Goal: Task Accomplishment & Management: Use online tool/utility

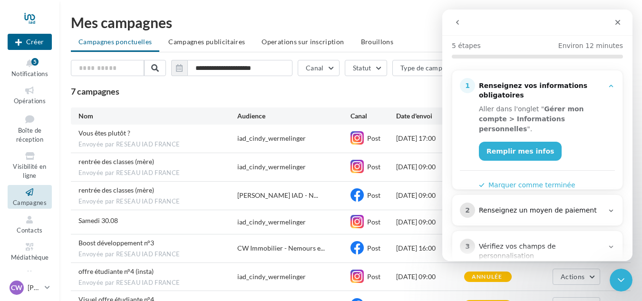
scroll to position [95, 0]
click at [507, 142] on link "Remplir mes infos" at bounding box center [520, 150] width 83 height 19
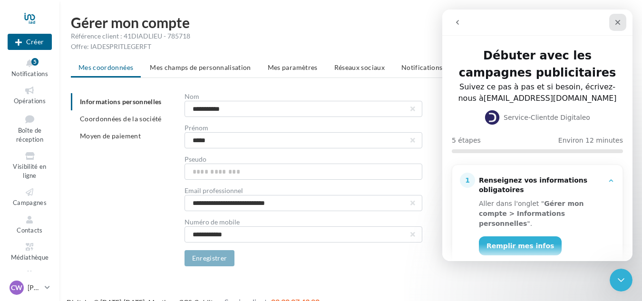
click at [614, 20] on icon "Fermer" at bounding box center [618, 23] width 8 height 8
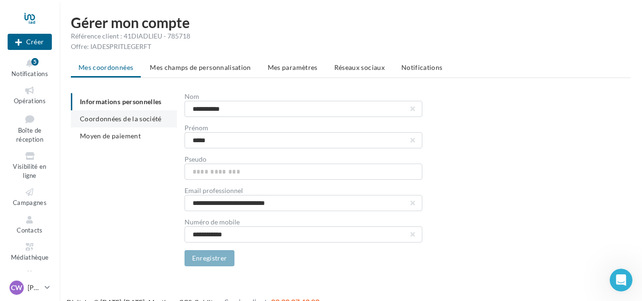
click at [127, 121] on span "Coordonnées de la société" at bounding box center [121, 119] width 82 height 8
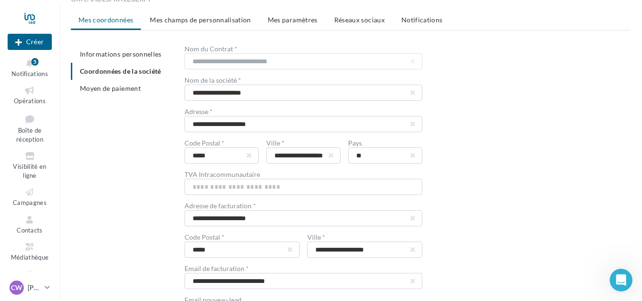
scroll to position [95, 0]
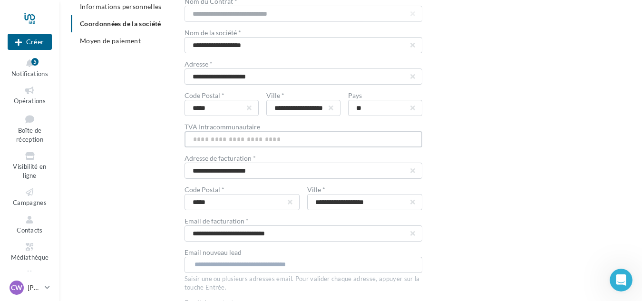
click at [265, 137] on input "text" at bounding box center [304, 139] width 238 height 16
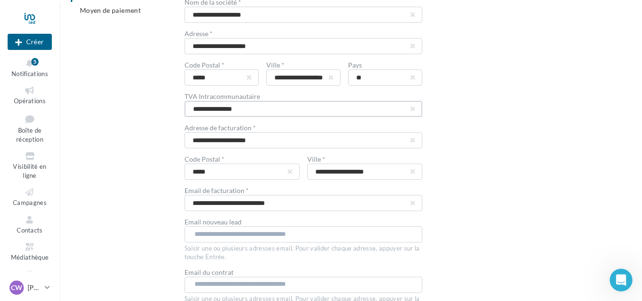
scroll to position [143, 0]
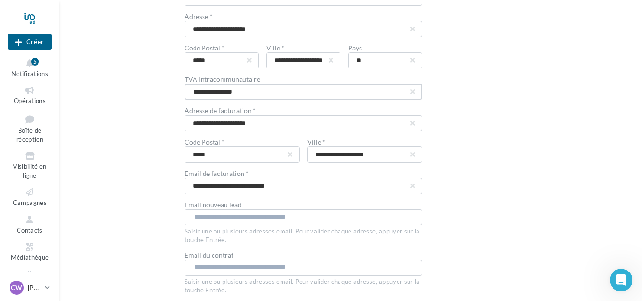
type input "**********"
click at [248, 217] on input "text" at bounding box center [303, 217] width 217 height 10
type input "**********"
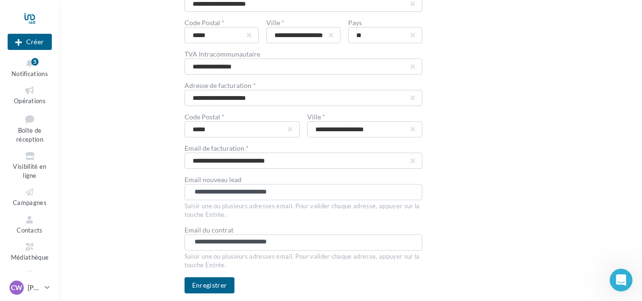
scroll to position [190, 0]
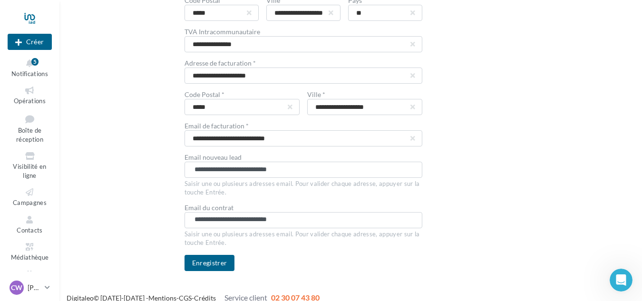
type input "**********"
click at [308, 166] on input "**********" at bounding box center [303, 170] width 217 height 10
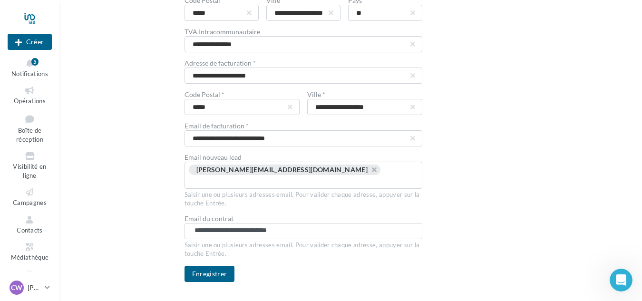
click at [298, 227] on div "**********" at bounding box center [304, 231] width 238 height 16
click at [298, 226] on input "**********" at bounding box center [303, 231] width 217 height 10
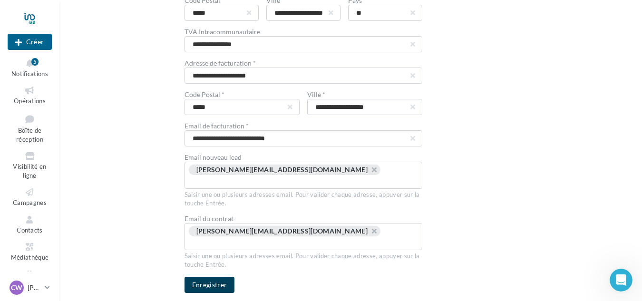
click at [189, 277] on button "Enregistrer" at bounding box center [210, 285] width 50 height 16
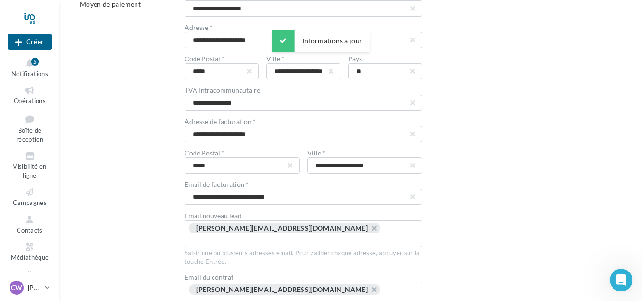
scroll to position [0, 0]
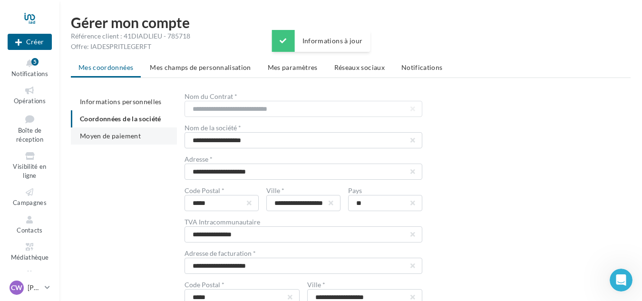
click at [124, 142] on li "Moyen de paiement" at bounding box center [124, 135] width 106 height 17
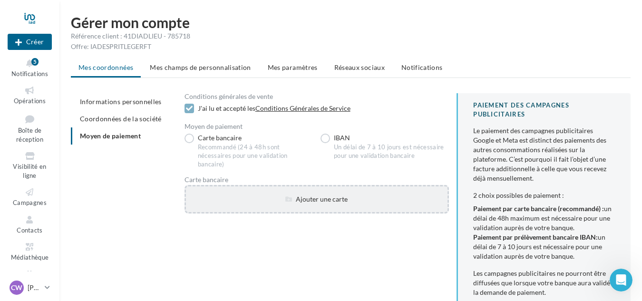
click at [295, 195] on div "Ajouter une carte" at bounding box center [317, 200] width 262 height 10
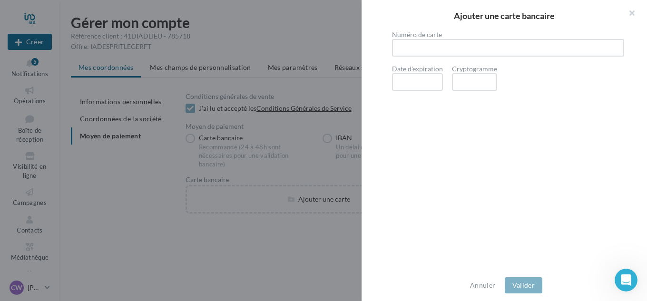
click at [485, 291] on div "Annuler Valider" at bounding box center [503, 285] width 285 height 31
click at [481, 289] on button "Annuler" at bounding box center [482, 285] width 33 height 11
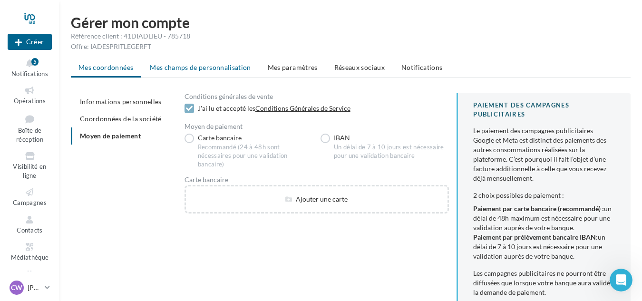
click at [174, 66] on span "Mes champs de personnalisation" at bounding box center [200, 67] width 101 height 8
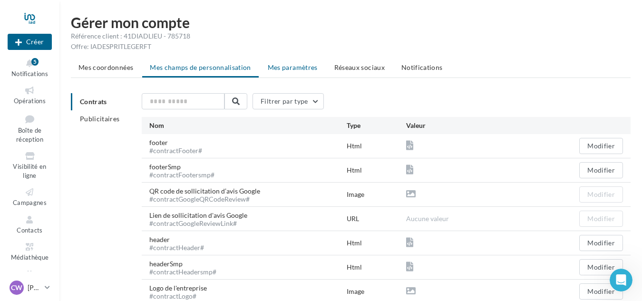
click at [271, 69] on span "Mes paramètres" at bounding box center [293, 67] width 50 height 8
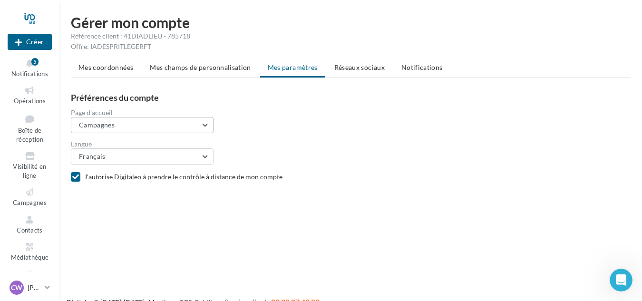
click at [126, 121] on button "Campagnes" at bounding box center [142, 125] width 143 height 16
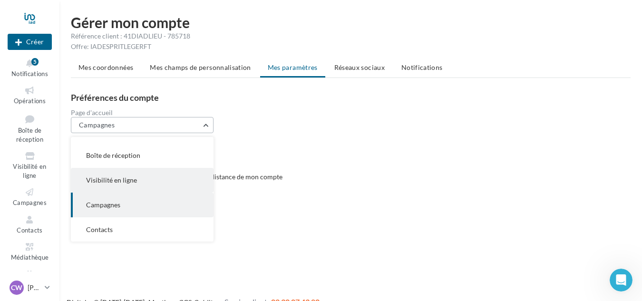
scroll to position [2, 0]
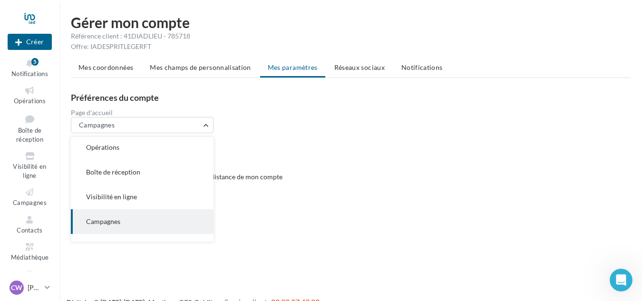
click at [117, 194] on span "Visibilité en ligne" at bounding box center [111, 197] width 51 height 8
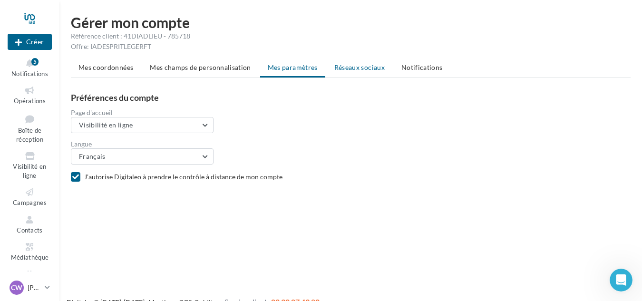
click at [339, 66] on span "Réseaux sociaux" at bounding box center [359, 67] width 50 height 8
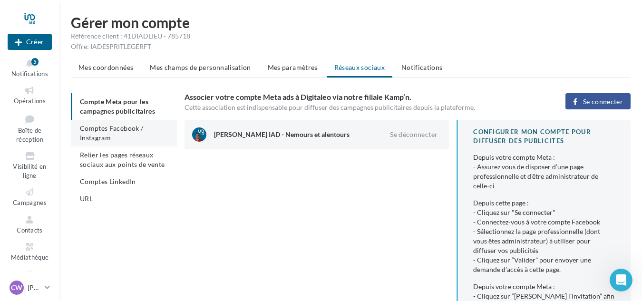
click at [127, 136] on li "Comptes Facebook / Instagram" at bounding box center [124, 133] width 106 height 27
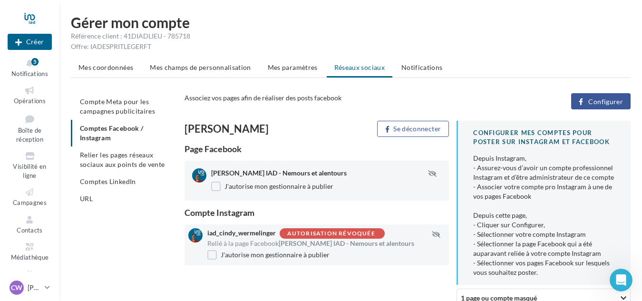
click at [396, 259] on div "J'autorise mon gestionnaire à publier" at bounding box center [326, 255] width 238 height 10
click at [338, 237] on div "Autorisation révoquée" at bounding box center [331, 234] width 88 height 6
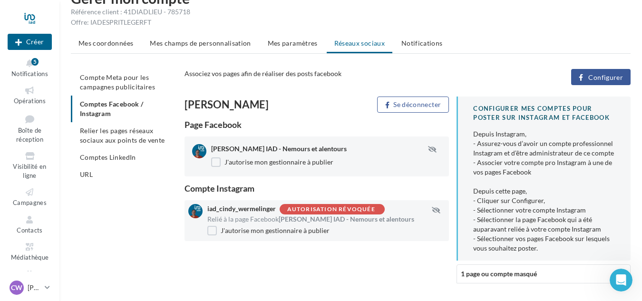
scroll to position [48, 0]
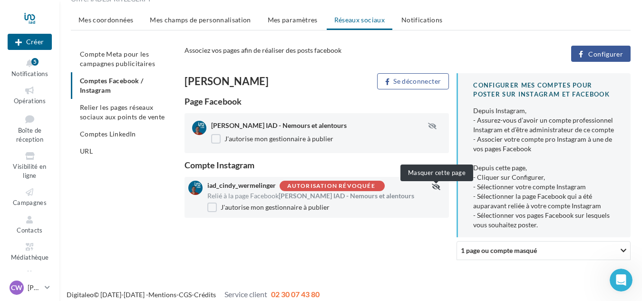
click at [434, 190] on icon "button" at bounding box center [436, 187] width 9 height 7
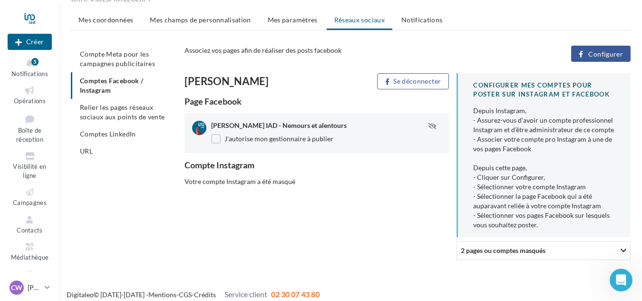
click at [483, 254] on span "2 pages ou comptes masqués" at bounding box center [503, 251] width 85 height 8
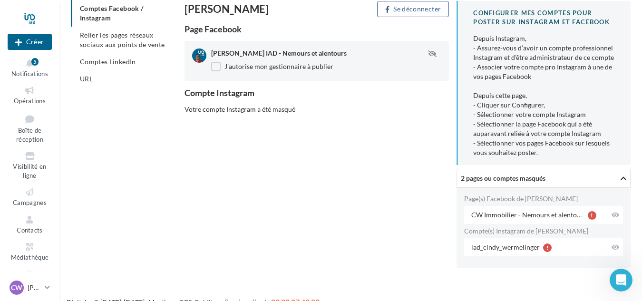
scroll to position [135, 0]
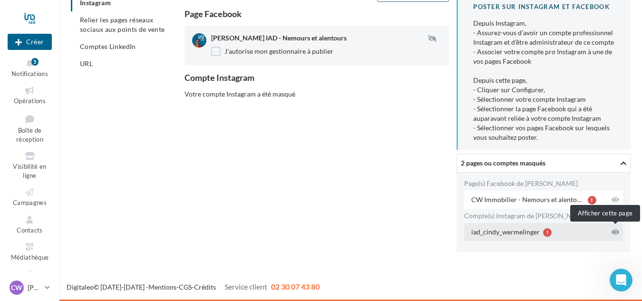
click at [616, 231] on icon at bounding box center [616, 232] width 8 height 7
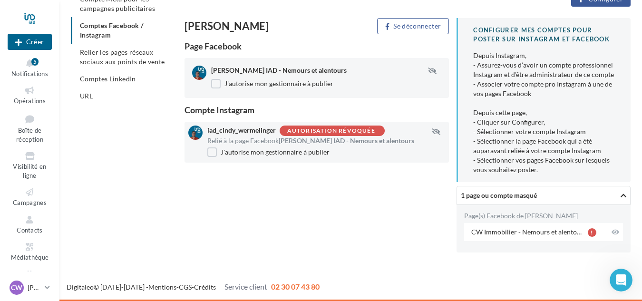
scroll to position [103, 0]
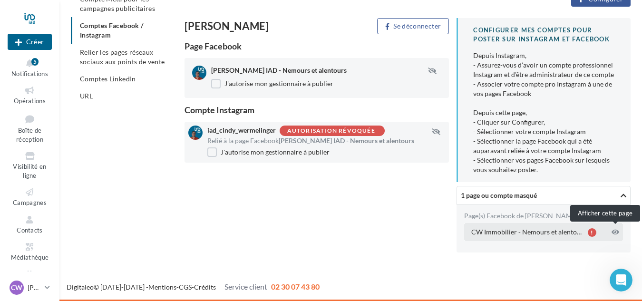
click at [614, 233] on icon at bounding box center [616, 232] width 8 height 7
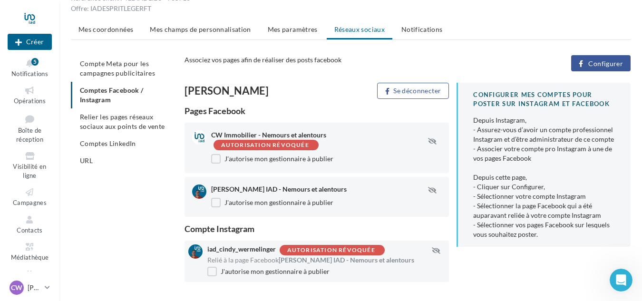
scroll to position [21, 0]
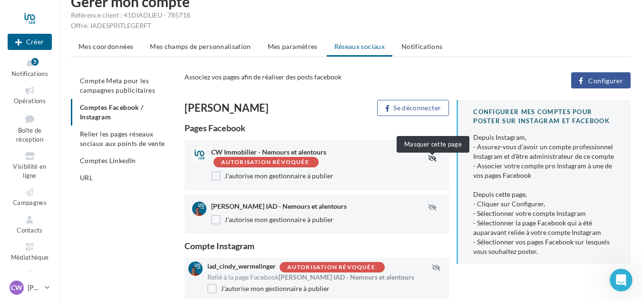
click at [431, 162] on button "button" at bounding box center [432, 159] width 24 height 8
click at [434, 162] on icon "button" at bounding box center [432, 158] width 9 height 7
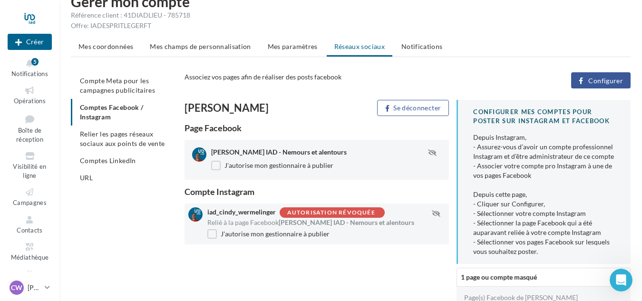
click at [243, 218] on div "iad_cindy_wermelinger Autorisation révoquée" at bounding box center [315, 212] width 217 height 10
click at [114, 136] on span "Relier les pages réseaux sociaux aux points de vente" at bounding box center [122, 139] width 85 height 18
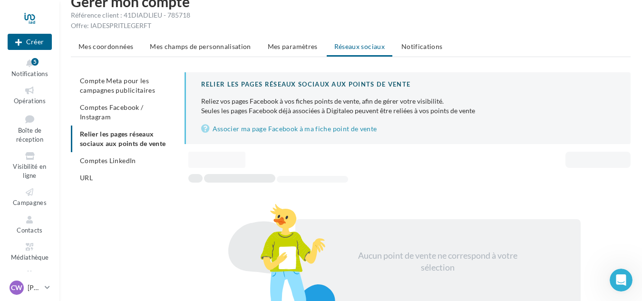
scroll to position [65, 0]
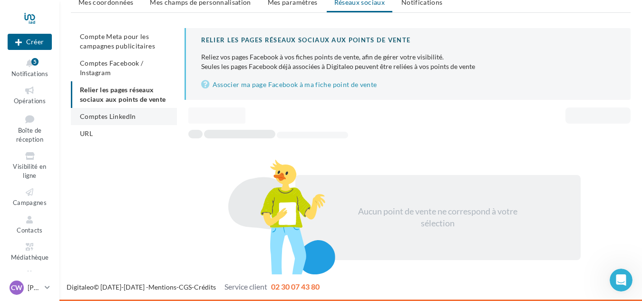
click at [96, 122] on li "Comptes LinkedIn" at bounding box center [124, 116] width 106 height 17
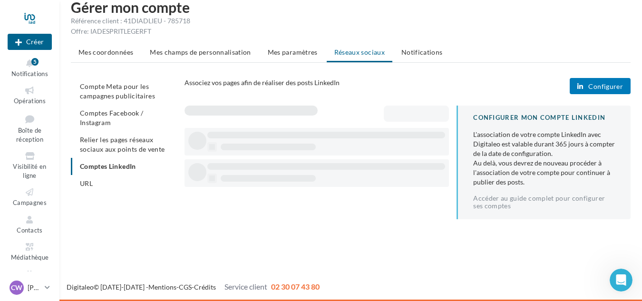
scroll to position [15, 0]
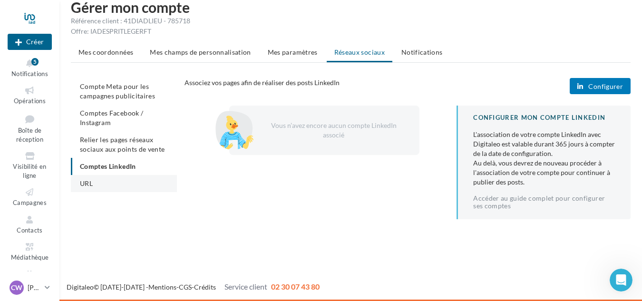
click at [102, 184] on li "URL" at bounding box center [124, 183] width 106 height 17
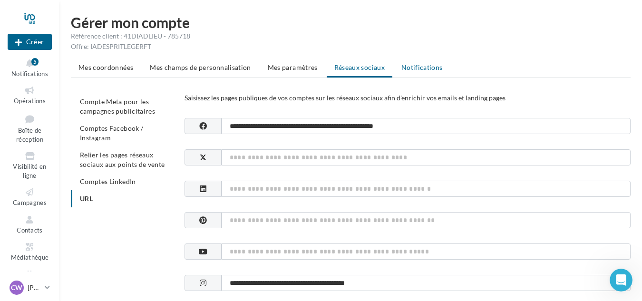
click at [421, 68] on span "Notifications" at bounding box center [421, 67] width 41 height 8
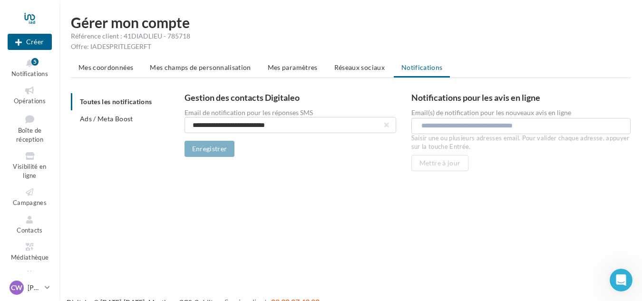
click at [432, 127] on input "text" at bounding box center [522, 126] width 203 height 10
click at [443, 127] on input "*" at bounding box center [520, 126] width 198 height 10
type input "**********"
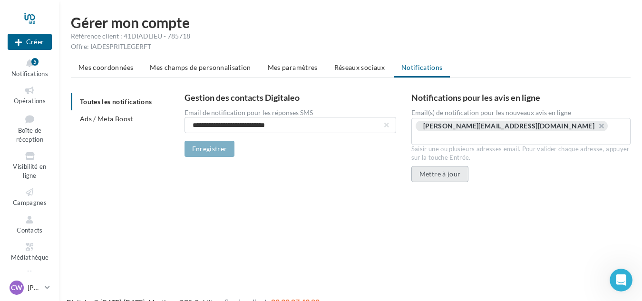
click at [426, 166] on button "Mettre à jour" at bounding box center [440, 174] width 58 height 16
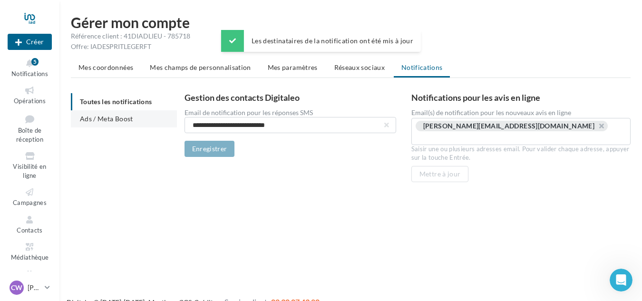
click at [102, 116] on span "Ads / Meta Boost" at bounding box center [106, 119] width 53 height 8
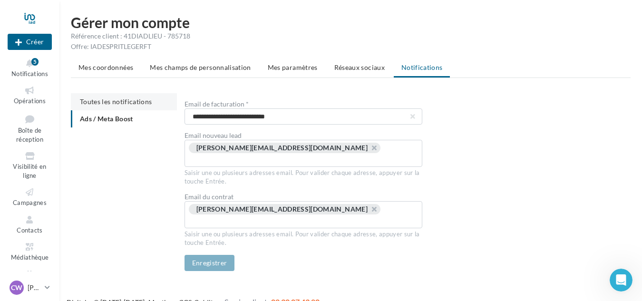
click at [100, 100] on span "Toutes les notifications" at bounding box center [116, 102] width 72 height 8
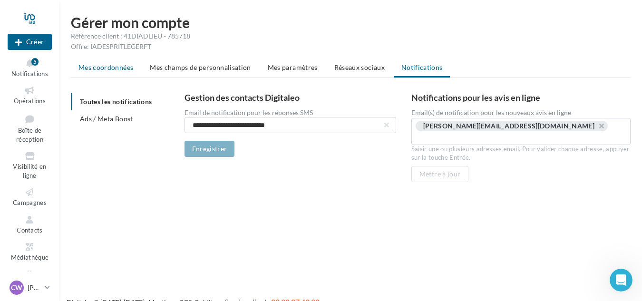
click at [91, 71] on span "Mes coordonnées" at bounding box center [105, 67] width 55 height 8
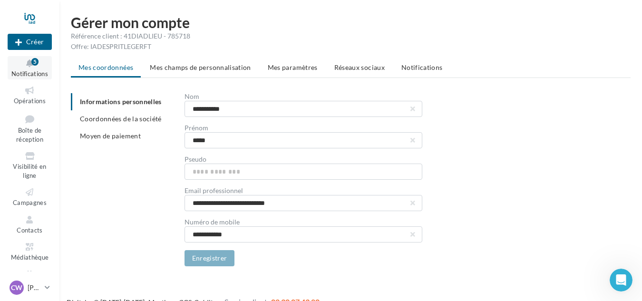
click at [20, 71] on span "Notifications" at bounding box center [29, 74] width 37 height 8
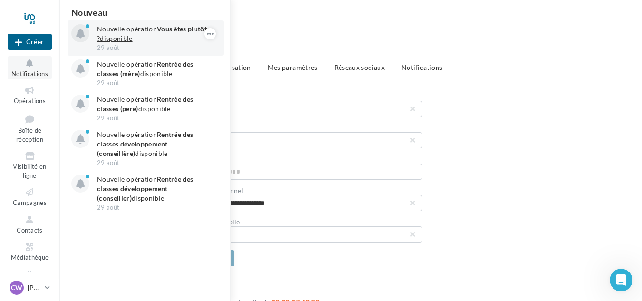
click at [150, 47] on div "29 août" at bounding box center [152, 47] width 110 height 9
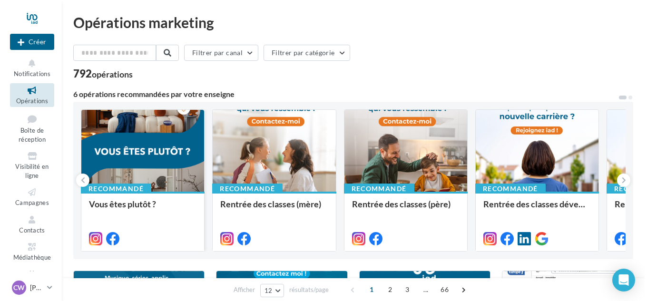
scroll to position [48, 0]
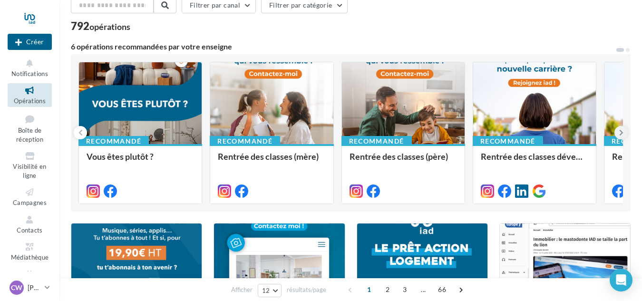
click at [619, 135] on icon at bounding box center [621, 133] width 4 height 10
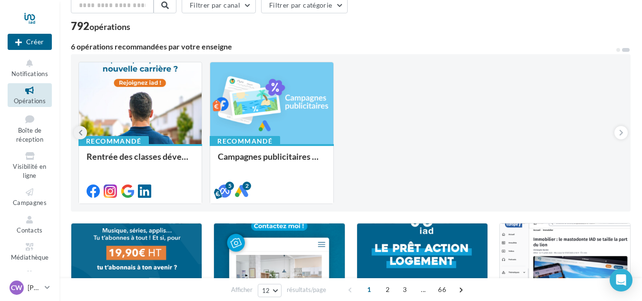
click at [81, 133] on icon at bounding box center [80, 133] width 4 height 10
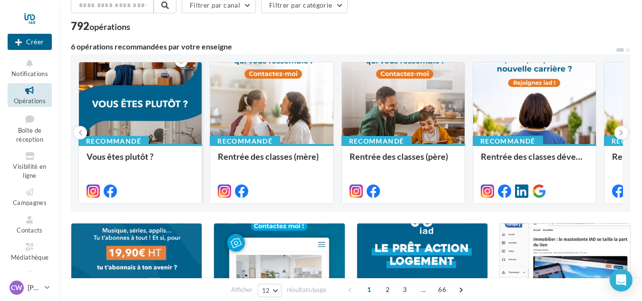
click at [173, 126] on div at bounding box center [140, 103] width 123 height 83
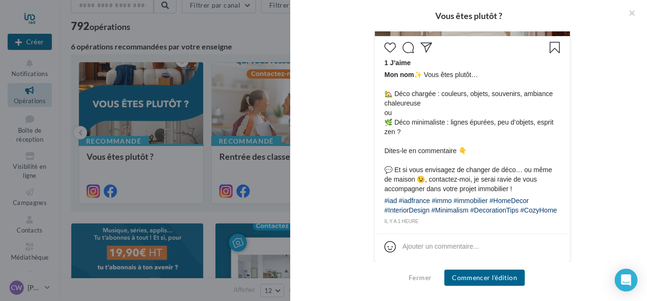
scroll to position [459, 0]
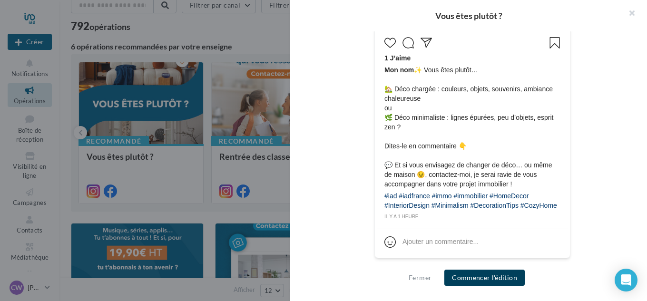
click at [494, 279] on button "Commencer l'édition" at bounding box center [484, 278] width 80 height 16
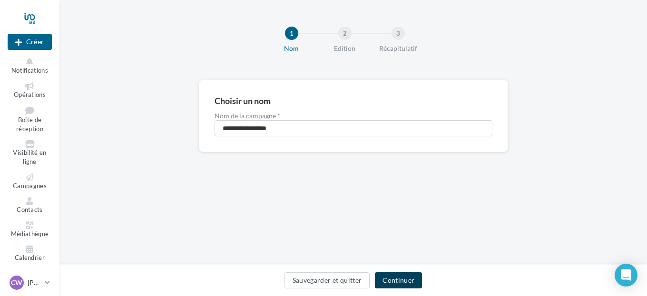
click at [394, 279] on button "Continuer" at bounding box center [398, 281] width 47 height 16
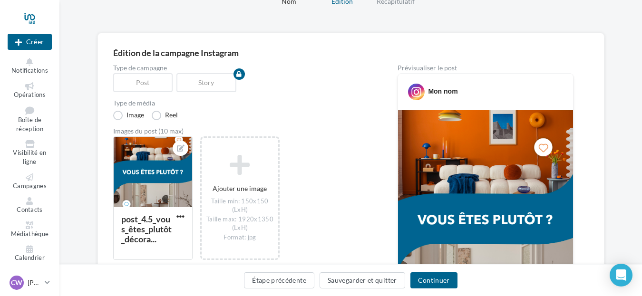
scroll to position [48, 0]
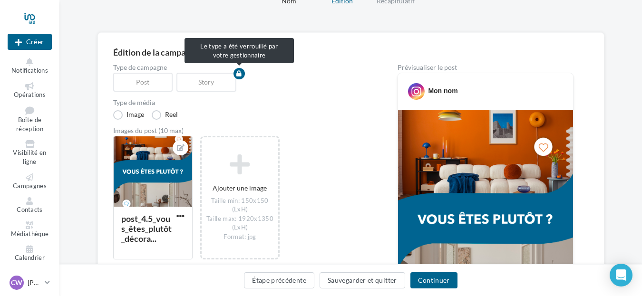
click at [217, 90] on div "Story" at bounding box center [208, 82] width 64 height 19
click at [214, 79] on div "Story" at bounding box center [208, 82] width 64 height 19
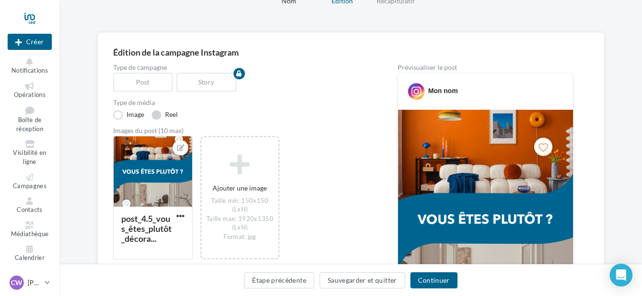
click at [154, 113] on label "Reel" at bounding box center [165, 115] width 26 height 10
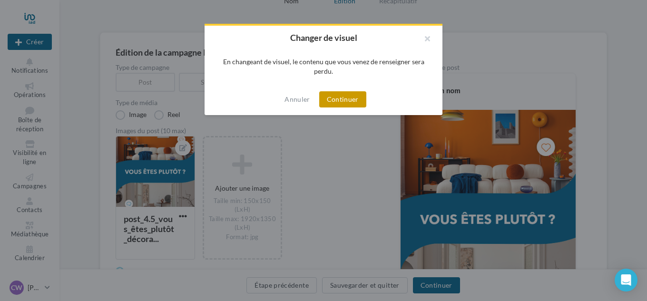
click at [333, 97] on button "Continuer" at bounding box center [342, 99] width 47 height 16
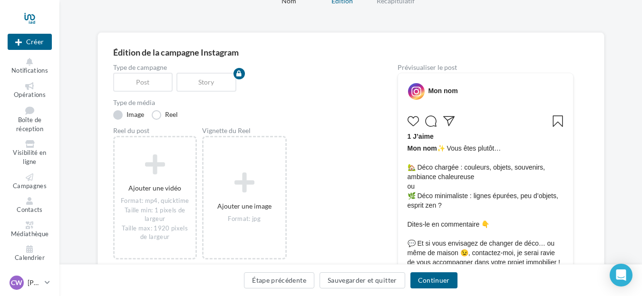
click at [118, 117] on label "Image" at bounding box center [128, 115] width 31 height 10
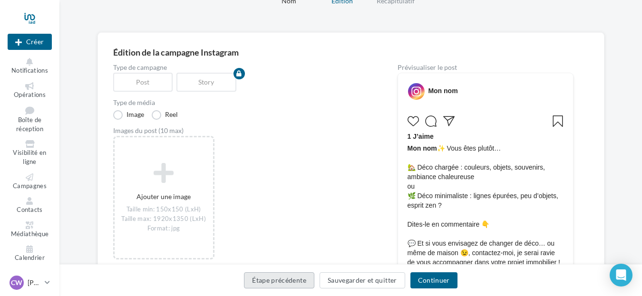
click at [271, 278] on button "Étape précédente" at bounding box center [279, 281] width 70 height 16
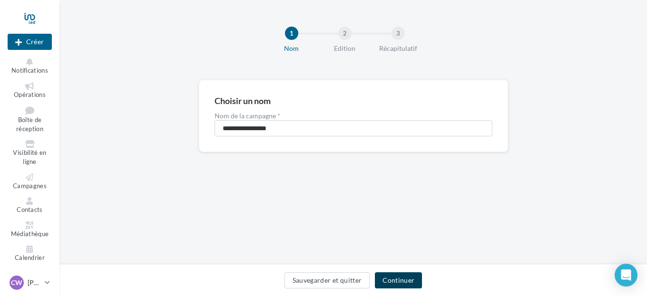
click at [392, 277] on button "Continuer" at bounding box center [398, 281] width 47 height 16
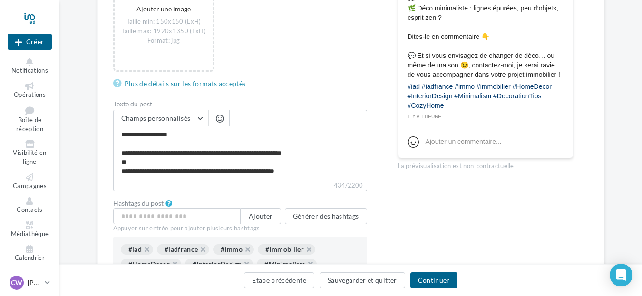
scroll to position [238, 0]
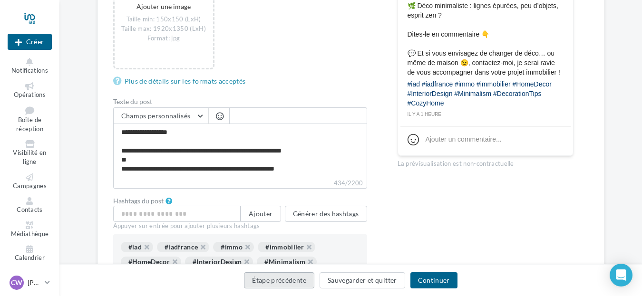
click at [287, 282] on button "Étape précédente" at bounding box center [279, 281] width 70 height 16
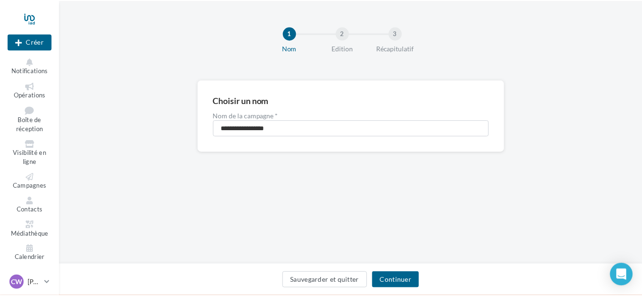
scroll to position [186, 0]
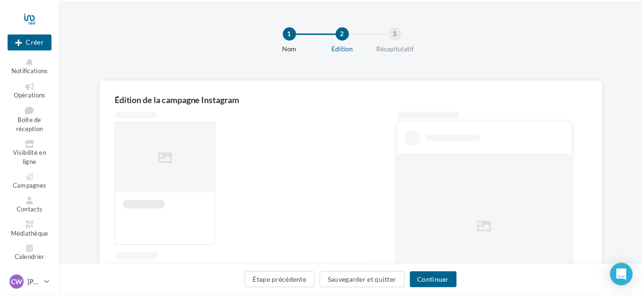
scroll to position [48, 0]
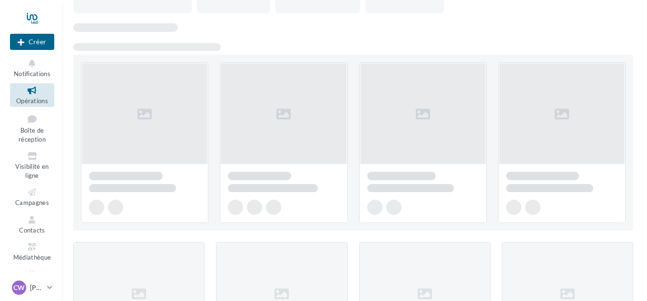
scroll to position [48, 0]
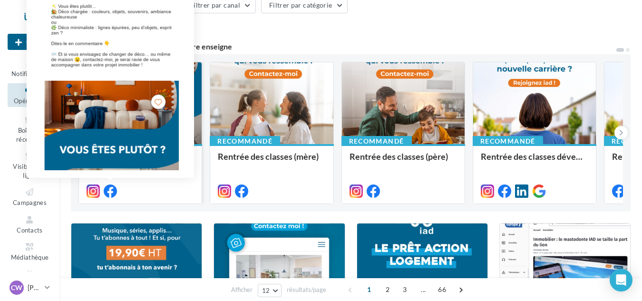
click at [109, 190] on icon at bounding box center [110, 191] width 13 height 13
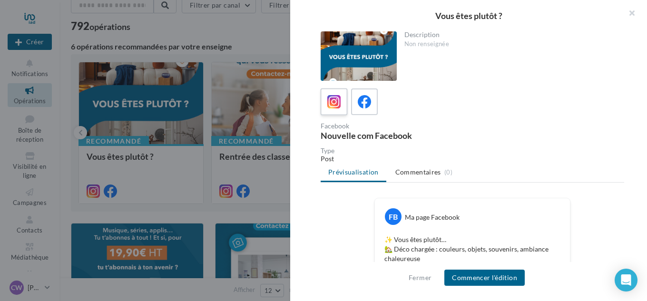
click at [334, 100] on icon at bounding box center [334, 102] width 14 height 14
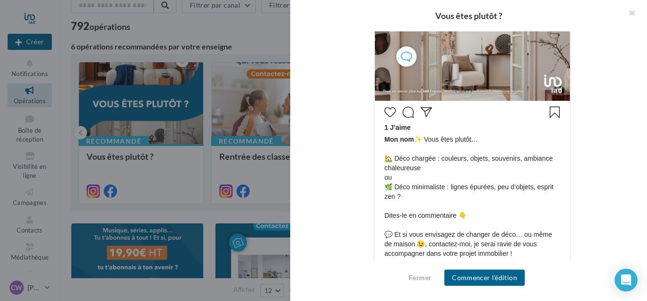
scroll to position [380, 0]
click at [479, 280] on button "Commencer l'édition" at bounding box center [484, 278] width 80 height 16
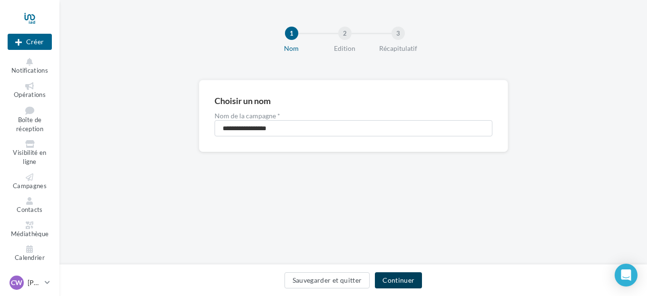
click at [391, 277] on button "Continuer" at bounding box center [398, 281] width 47 height 16
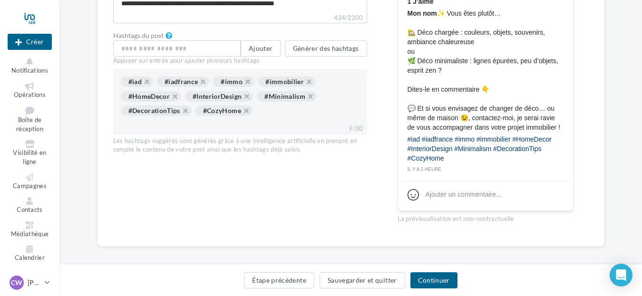
scroll to position [410, 0]
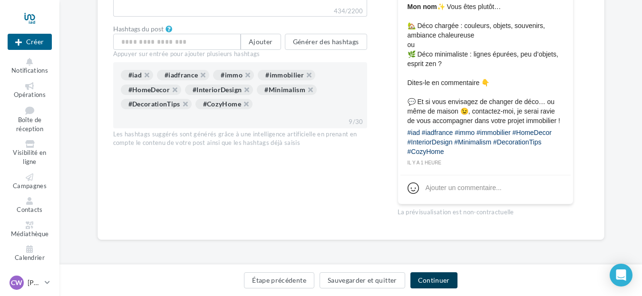
click at [433, 281] on button "Continuer" at bounding box center [433, 281] width 47 height 16
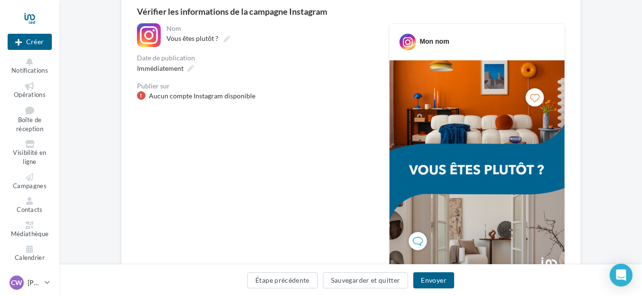
scroll to position [95, 0]
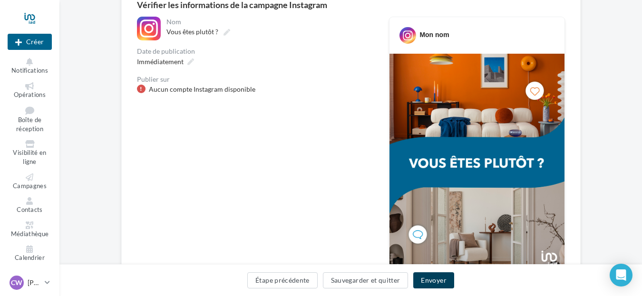
click at [427, 279] on button "Envoyer" at bounding box center [433, 281] width 40 height 16
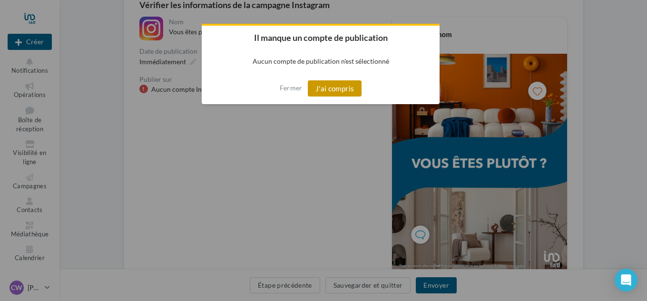
click at [329, 88] on button "J'ai compris" at bounding box center [335, 88] width 54 height 16
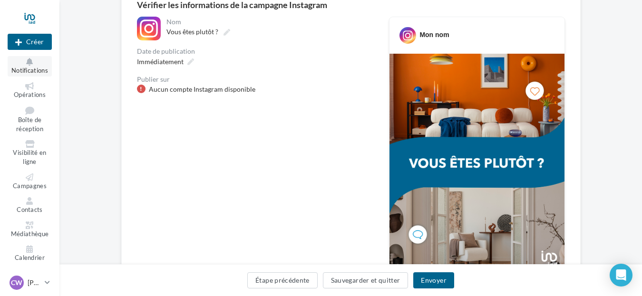
click at [33, 64] on icon at bounding box center [29, 62] width 39 height 8
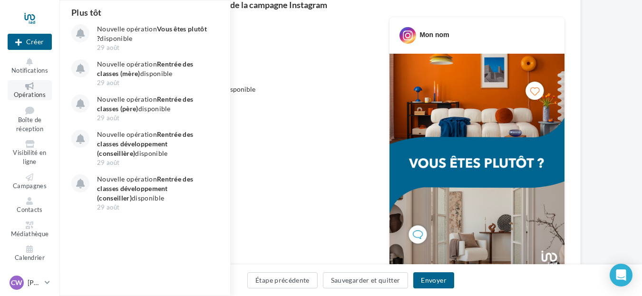
click at [32, 90] on link "Opérations" at bounding box center [30, 90] width 44 height 20
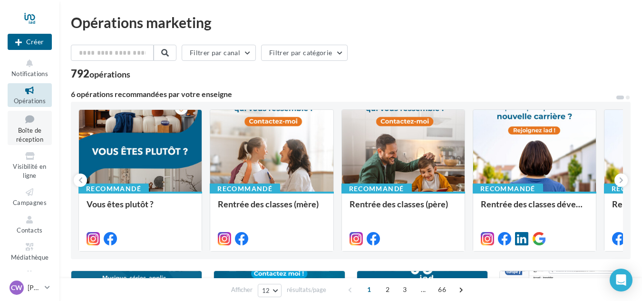
click at [18, 132] on span "Boîte de réception" at bounding box center [29, 135] width 27 height 17
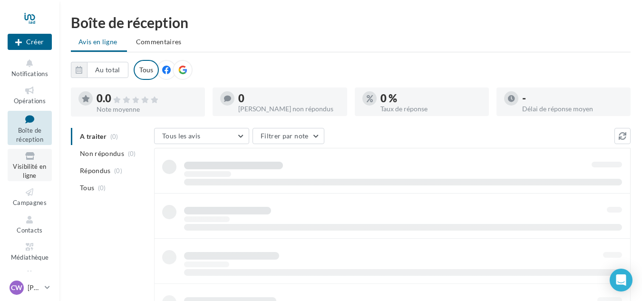
click at [29, 170] on link "Visibilité en ligne" at bounding box center [30, 165] width 44 height 32
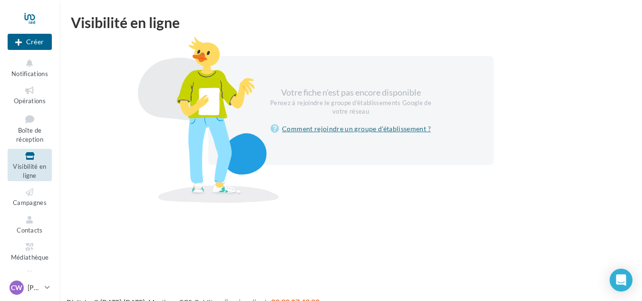
click at [318, 132] on link "Comment rejoindre un groupe d'établissement ?" at bounding box center [351, 128] width 160 height 11
